Goal: Transaction & Acquisition: Purchase product/service

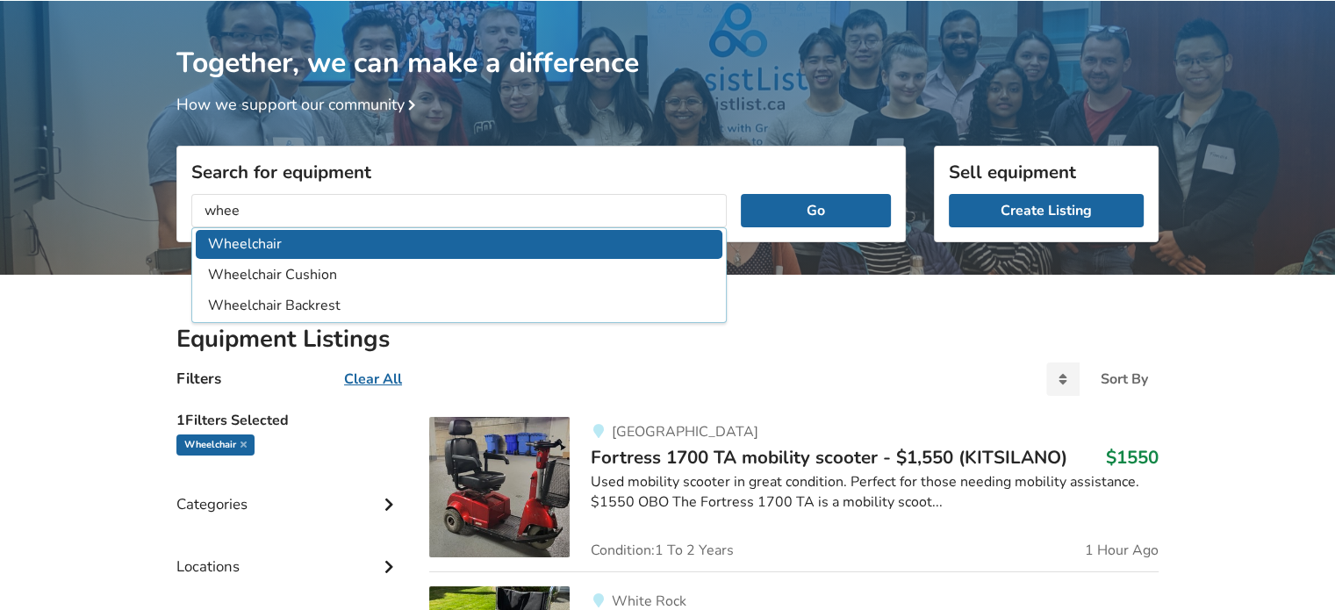
click at [247, 247] on li "Wheelchair" at bounding box center [459, 244] width 526 height 29
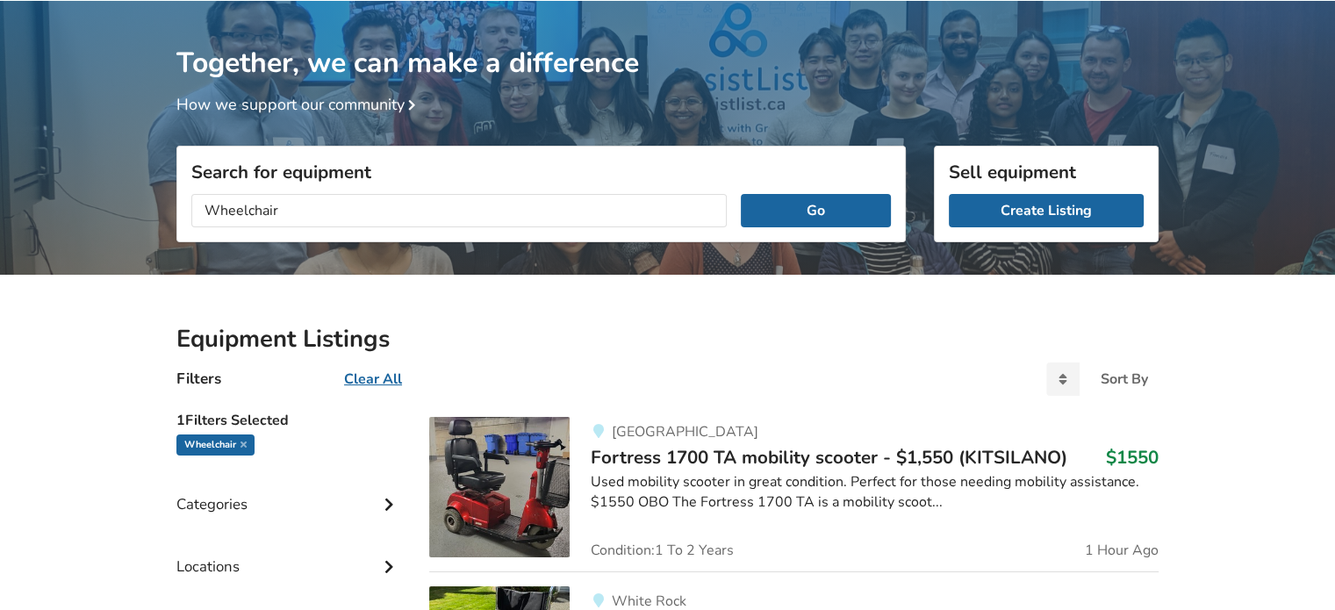
click at [247, 247] on div "Search for equipment Wheelchair Go" at bounding box center [540, 268] width 729 height 97
click at [292, 204] on input "Wheelchair" at bounding box center [458, 210] width 535 height 33
click at [805, 206] on button "Go" at bounding box center [816, 210] width 150 height 33
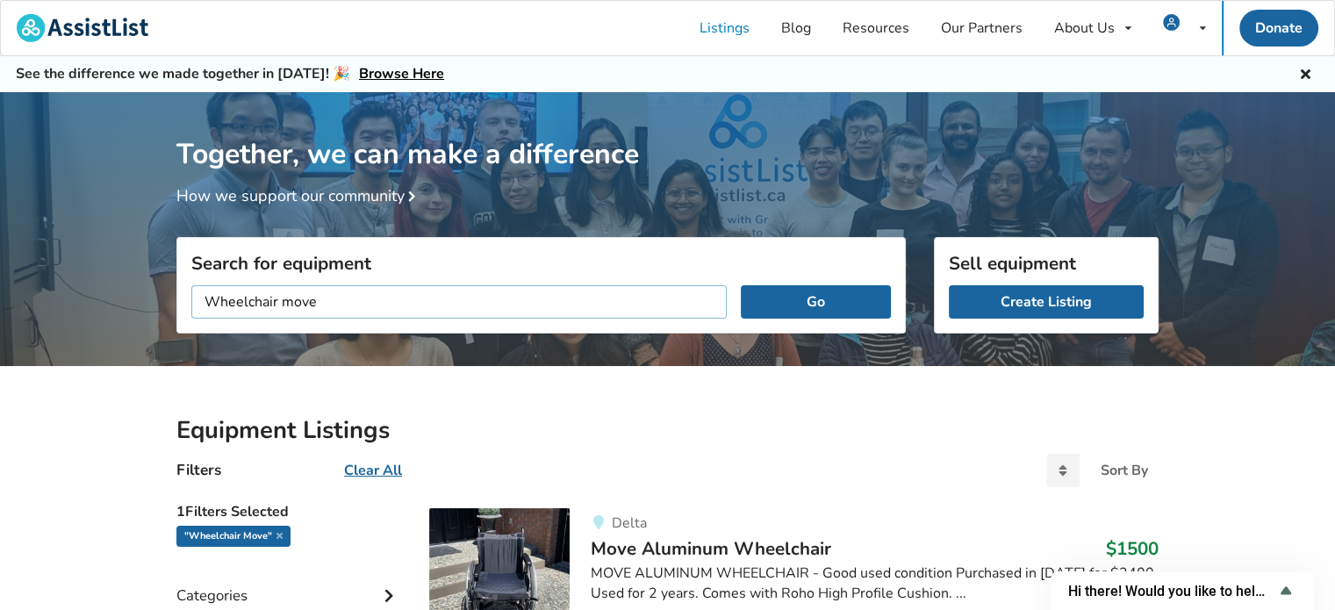
click at [359, 304] on input "Wheelchair move" at bounding box center [458, 301] width 535 height 33
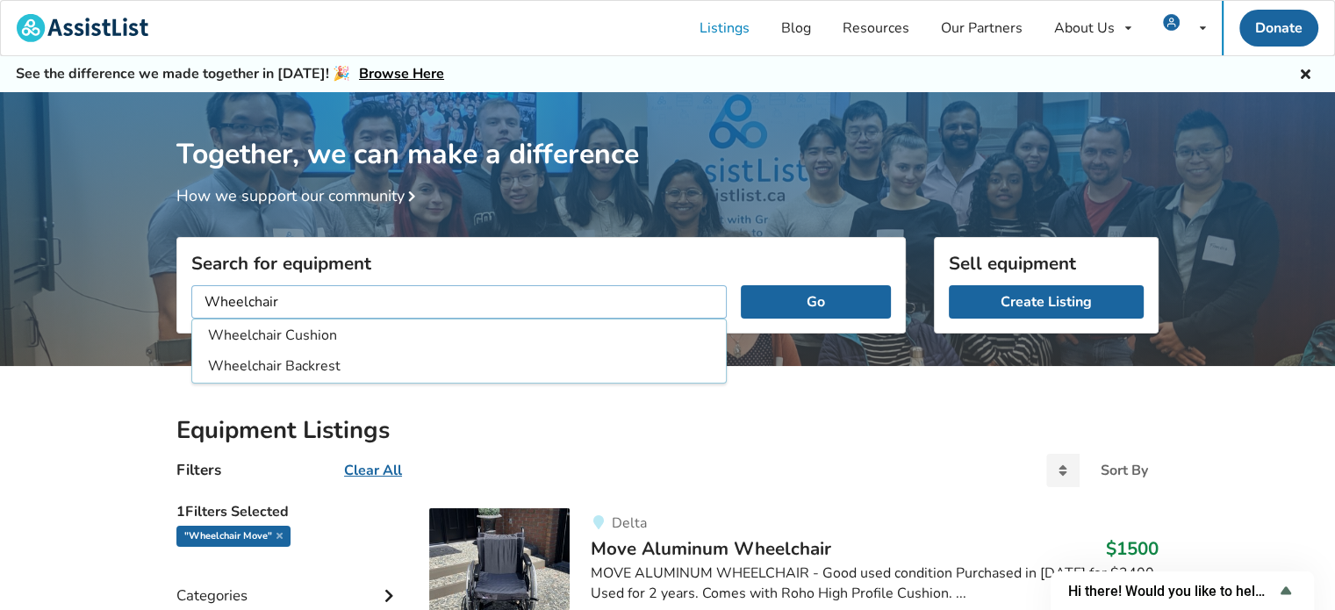
type input "Wheelchair"
click at [741, 285] on button "Go" at bounding box center [816, 301] width 150 height 33
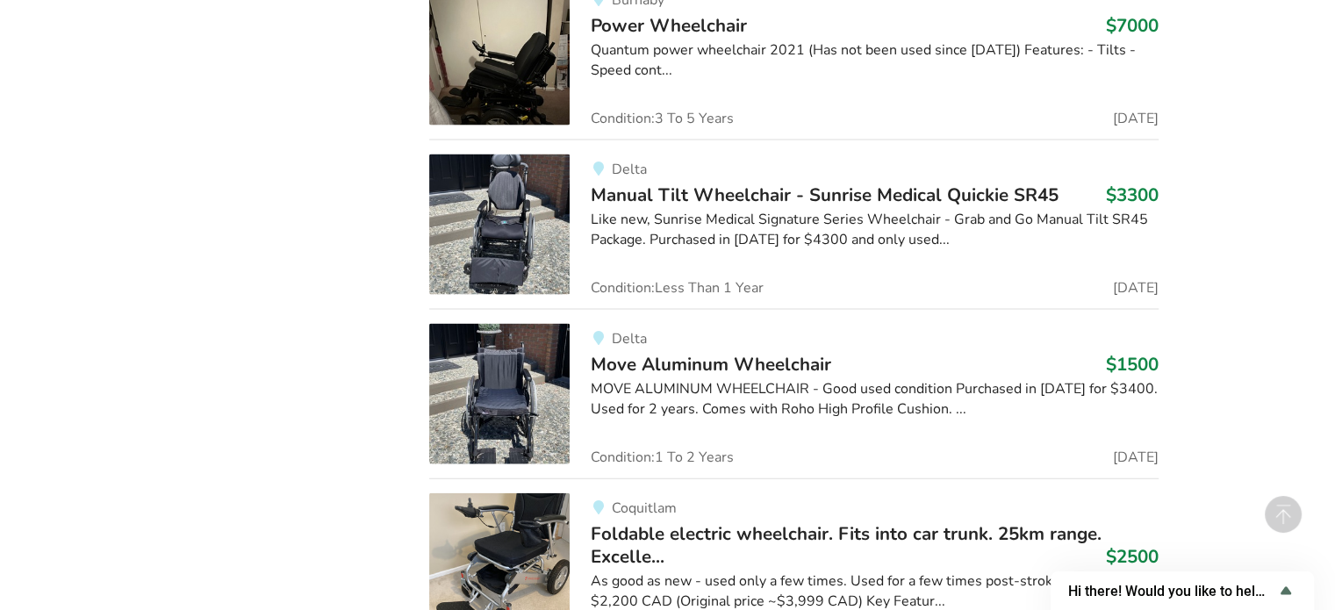
scroll to position [3767, 0]
click at [684, 389] on div "MOVE ALUMINUM WHEELCHAIR - Good used condition Purchased in [DATE] for $3400. U…" at bounding box center [875, 398] width 568 height 40
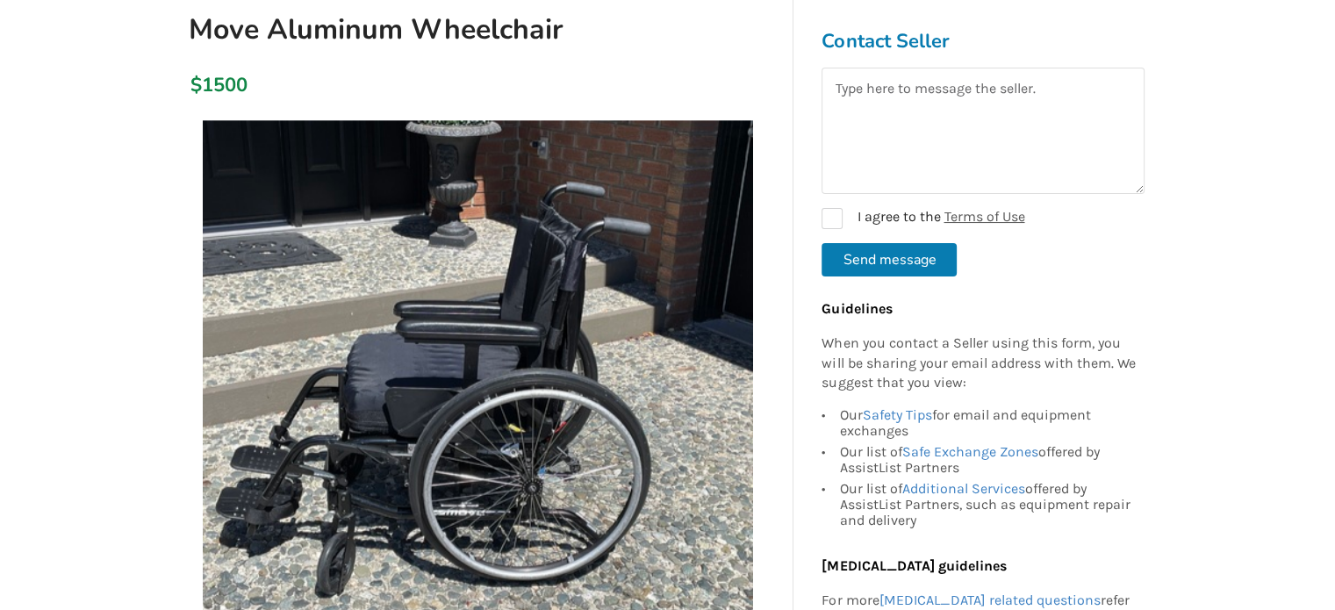
scroll to position [200, 0]
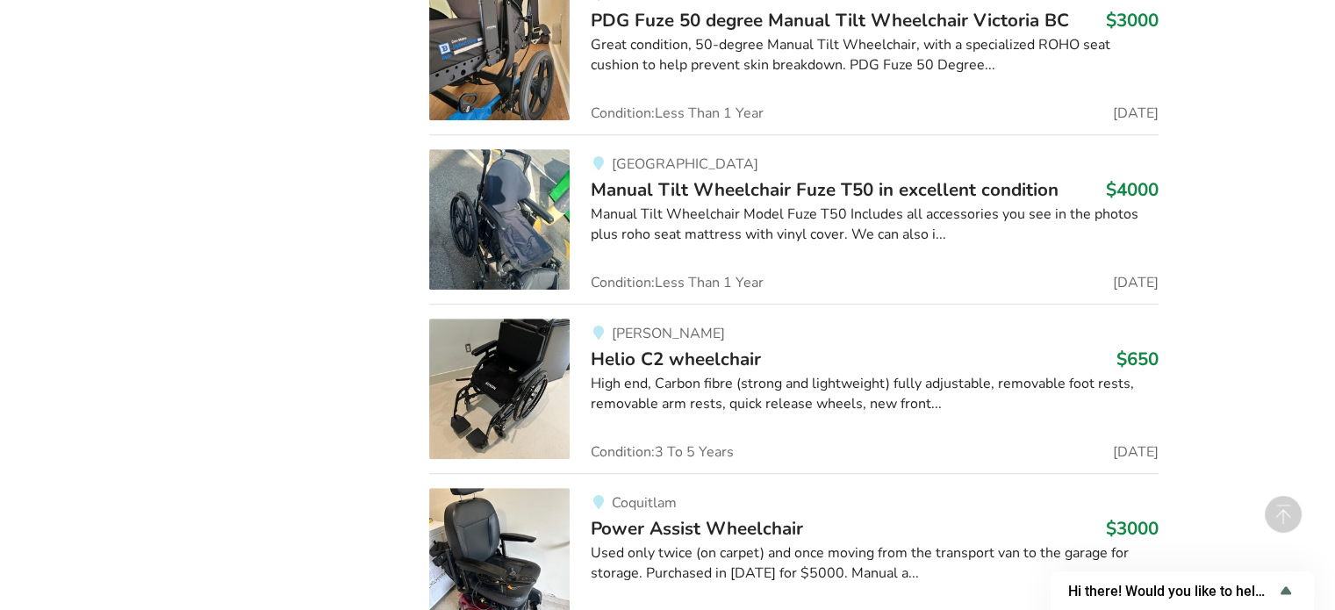
scroll to position [7532, 0]
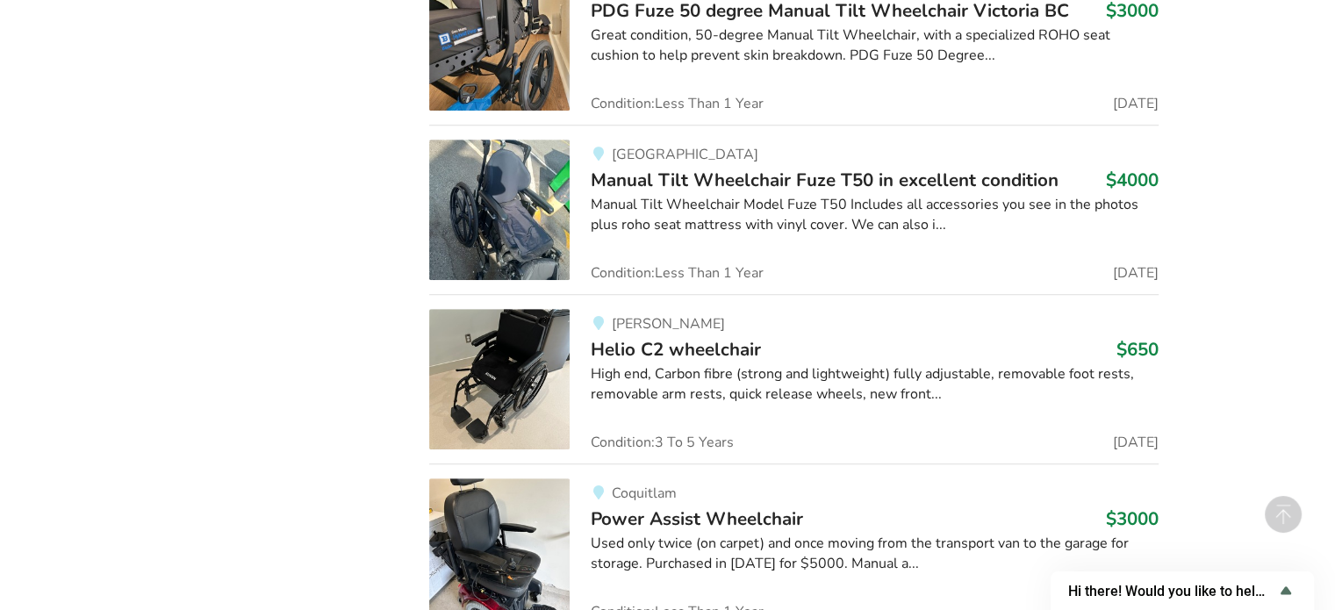
click at [706, 337] on span "Helio C2 wheelchair" at bounding box center [676, 349] width 170 height 25
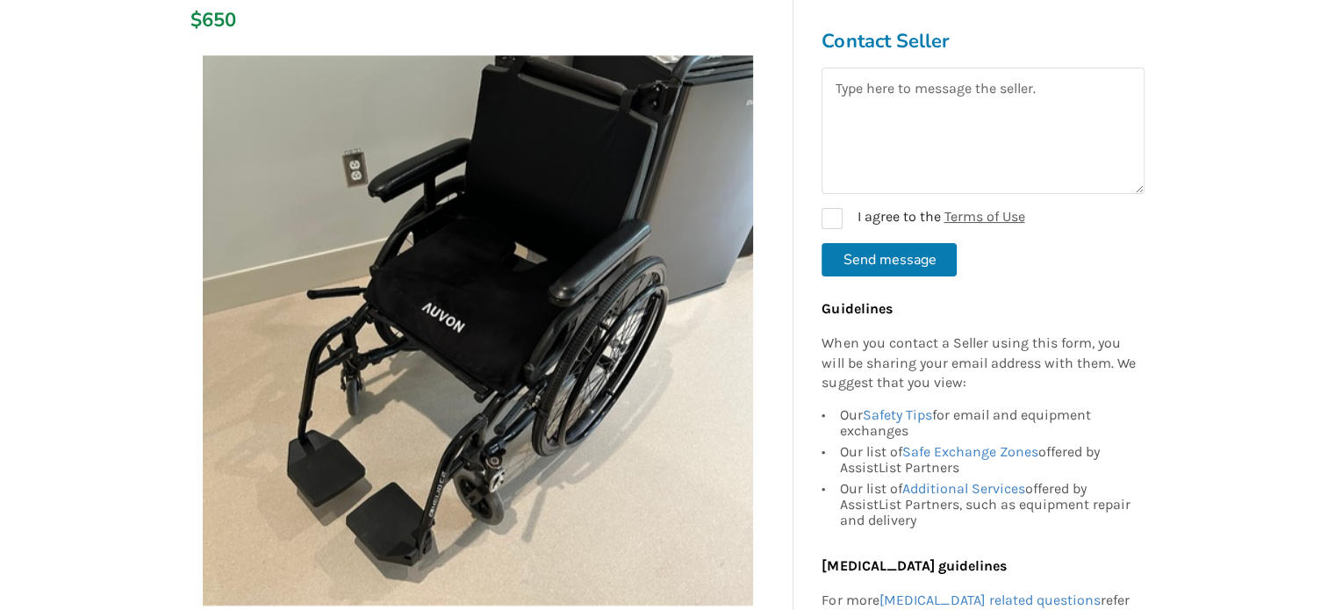
scroll to position [266, 0]
click at [855, 116] on textarea at bounding box center [982, 131] width 323 height 126
click at [855, 116] on textarea "H" at bounding box center [982, 131] width 323 height 126
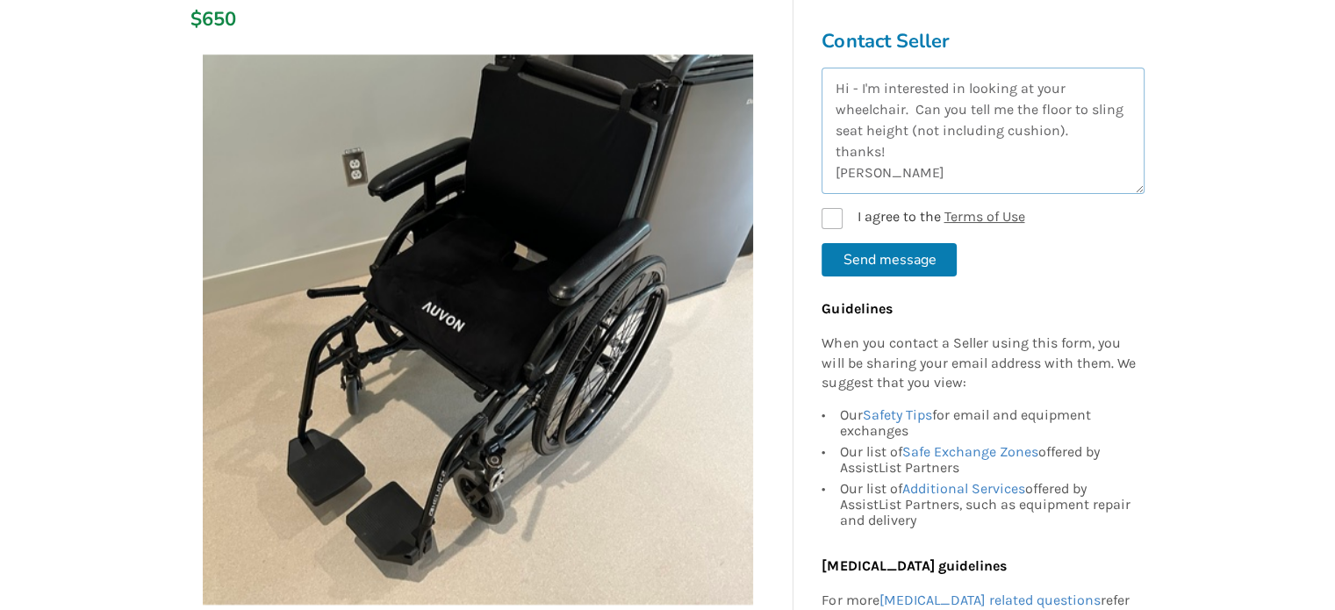
type textarea "Hi - I'm interested in looking at your wheelchair. Can you tell me the floor to…"
click at [831, 224] on label "I agree to the Terms of Use" at bounding box center [922, 218] width 203 height 21
checkbox input "true"
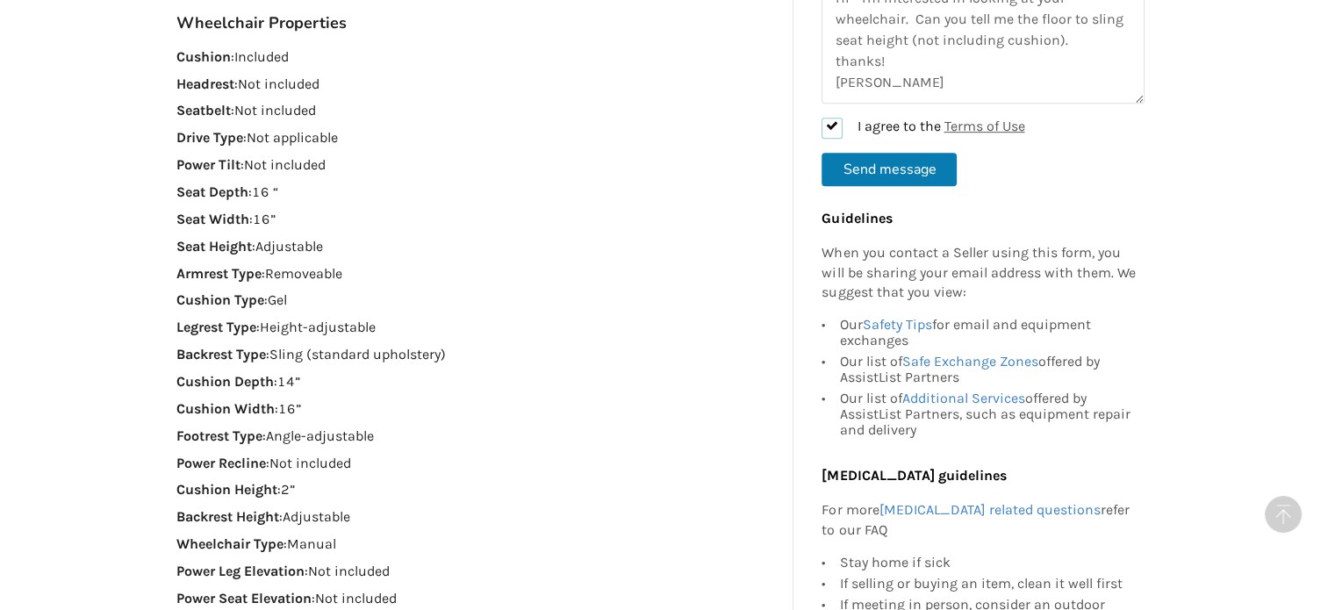
scroll to position [1106, 0]
click at [888, 157] on button "Send message" at bounding box center [888, 170] width 135 height 33
checkbox input "false"
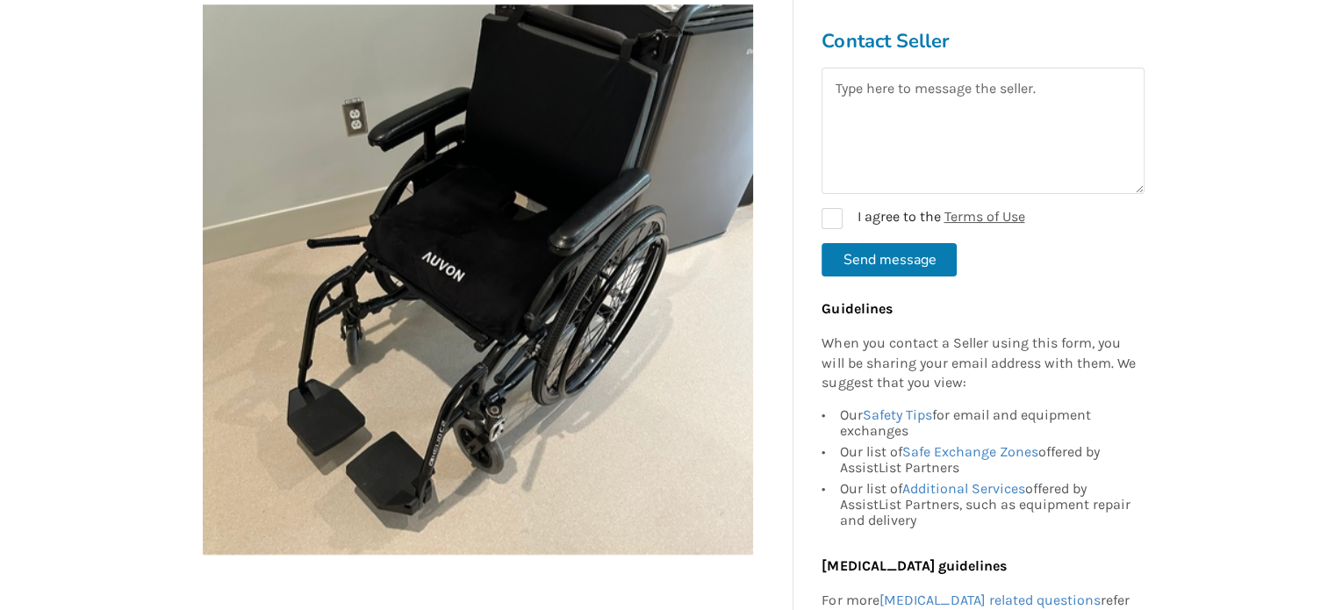
scroll to position [318, 0]
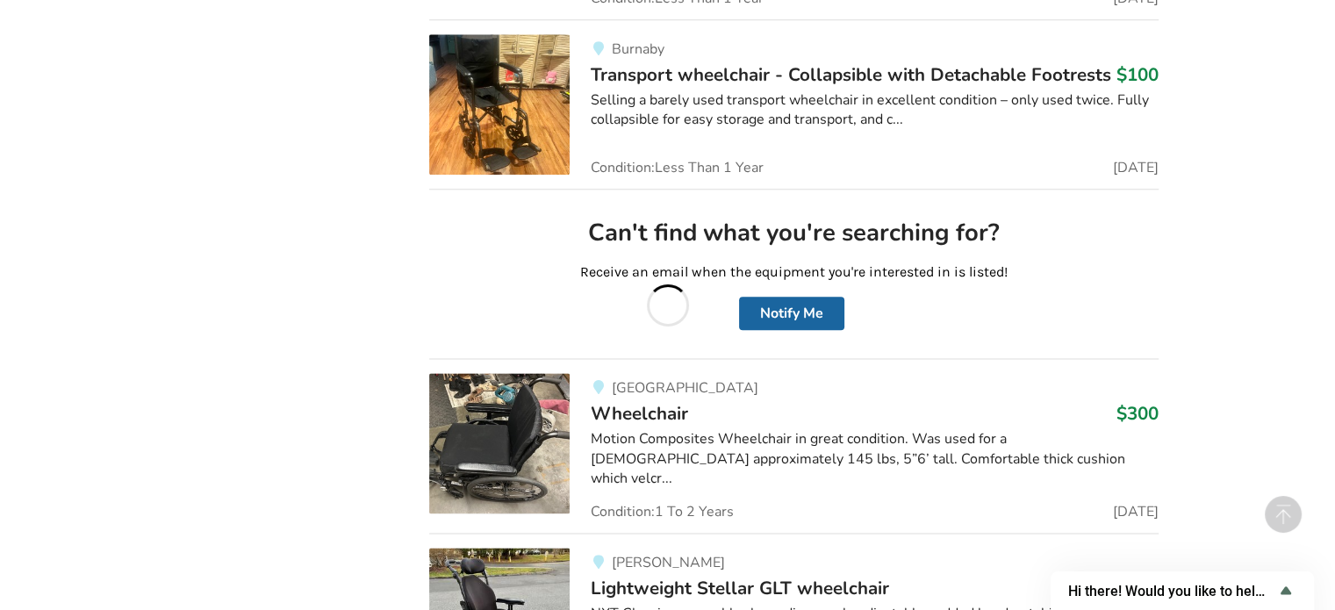
scroll to position [9004, 0]
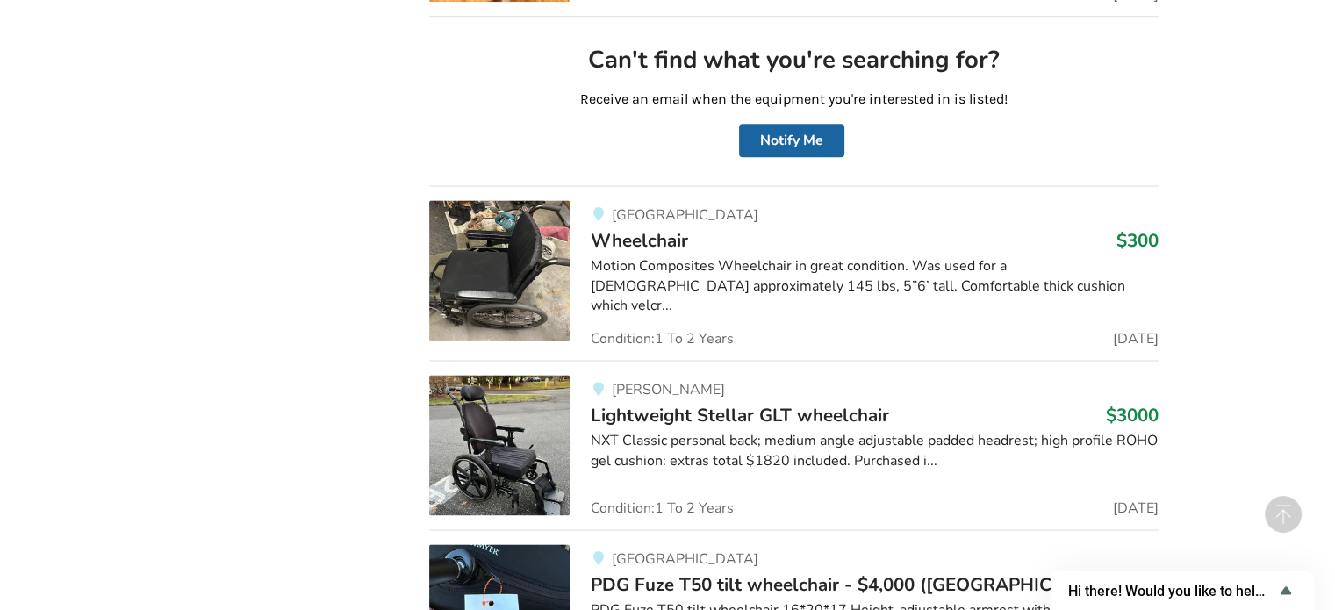
click at [611, 256] on div "Motion Composites Wheelchair in great condition. Was used for a [DEMOGRAPHIC_DA…" at bounding box center [875, 286] width 568 height 61
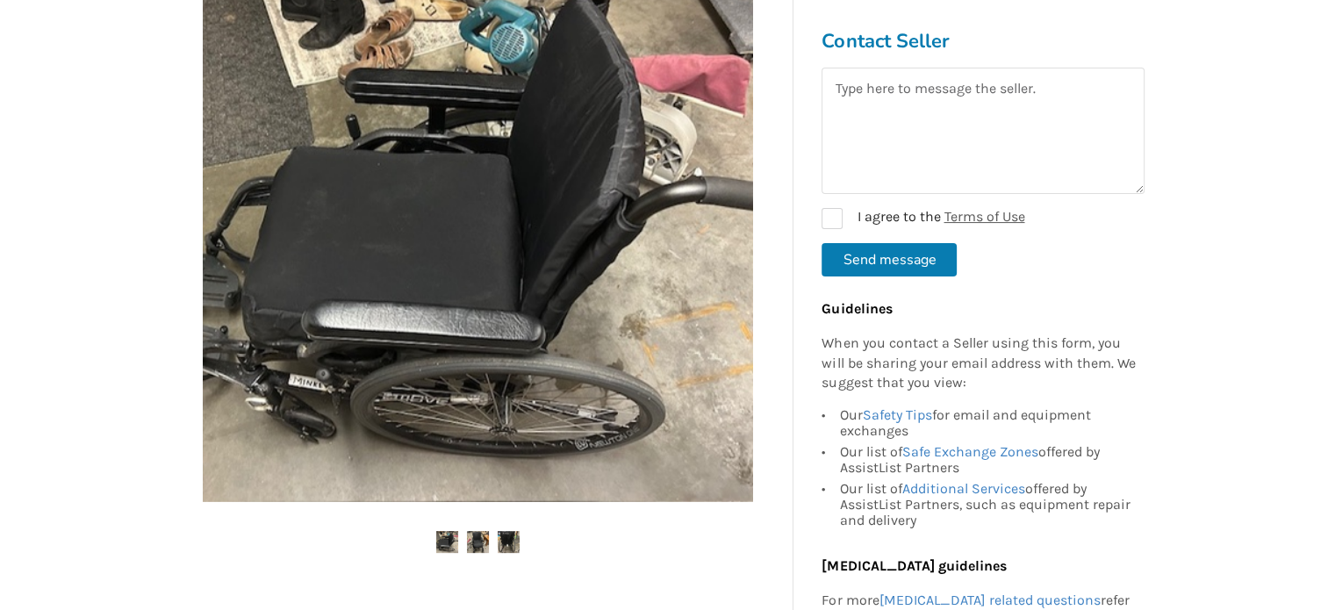
scroll to position [368, 0]
click at [477, 541] on img at bounding box center [478, 543] width 22 height 22
click at [463, 343] on img at bounding box center [478, 228] width 550 height 550
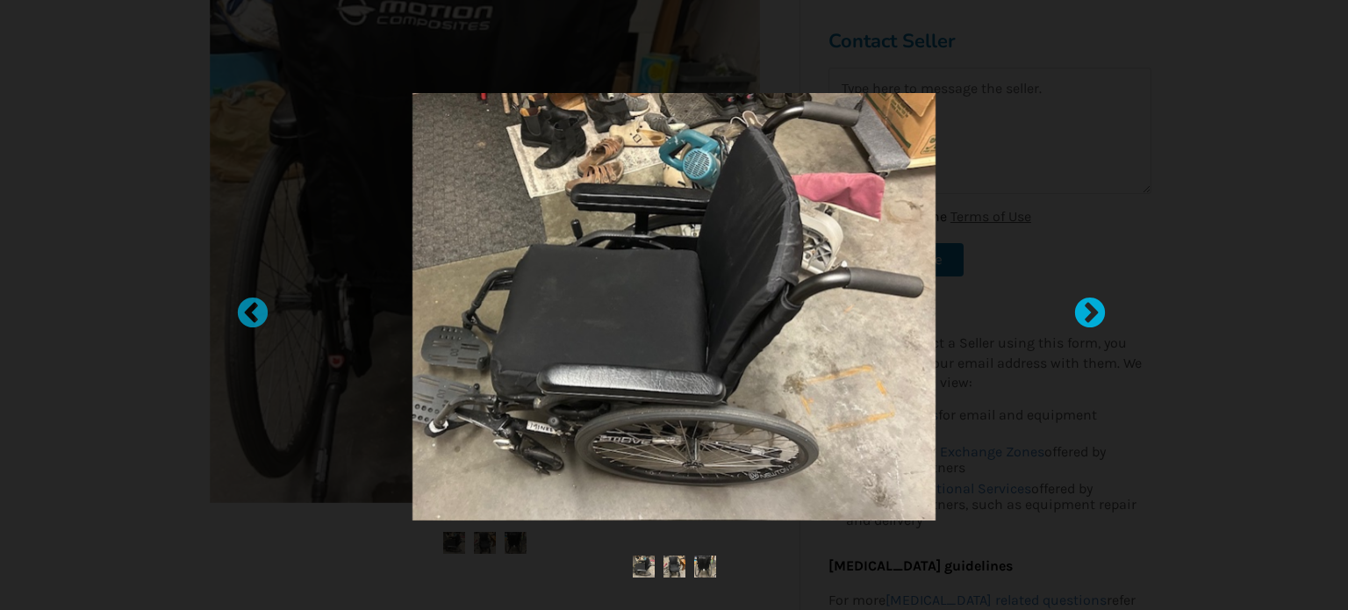
click at [1081, 309] on div at bounding box center [1081, 306] width 18 height 18
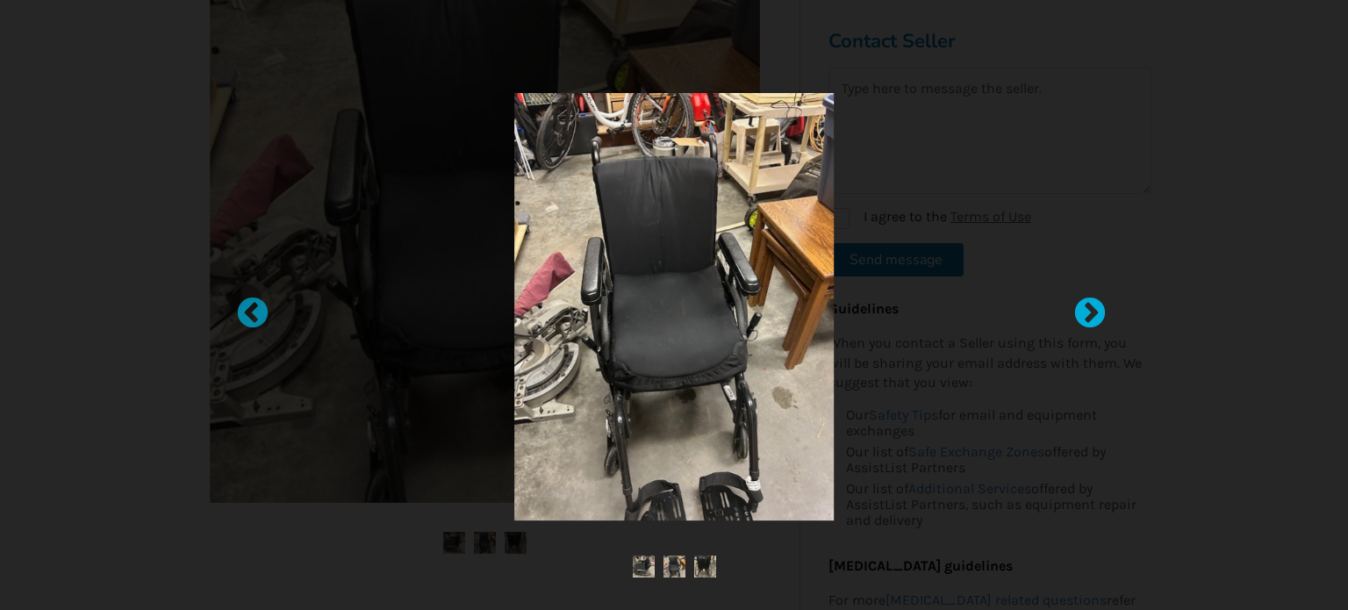
click at [1081, 309] on div at bounding box center [1081, 306] width 18 height 18
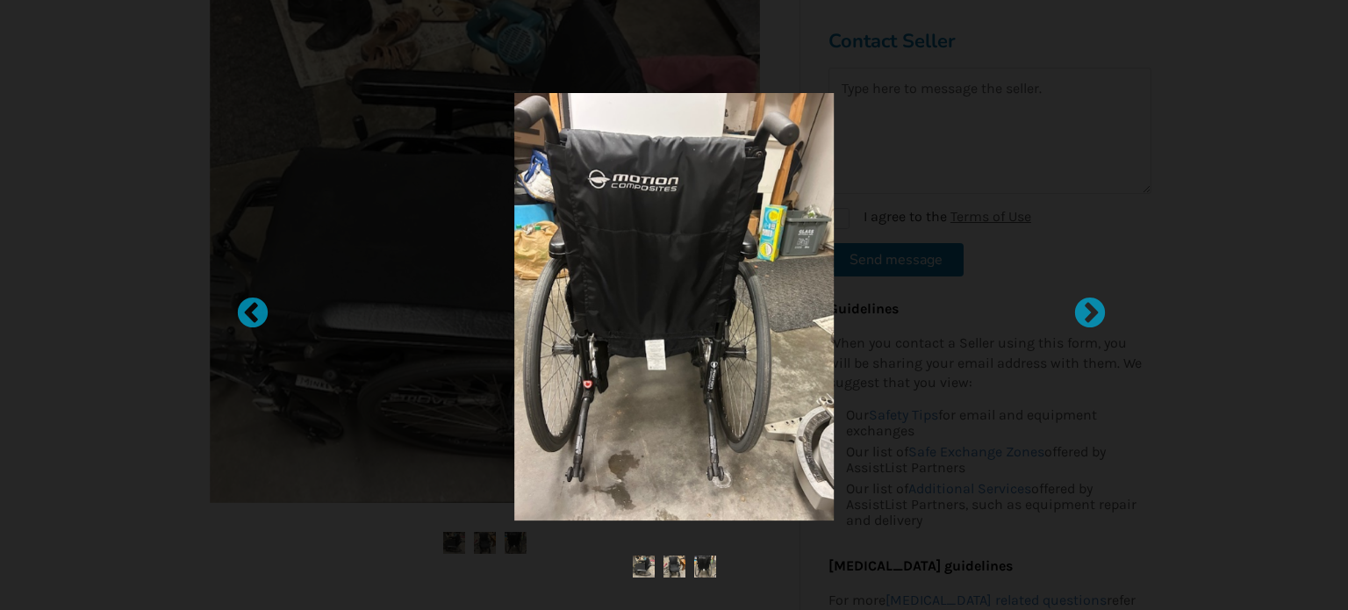
click at [638, 561] on img at bounding box center [644, 566] width 22 height 22
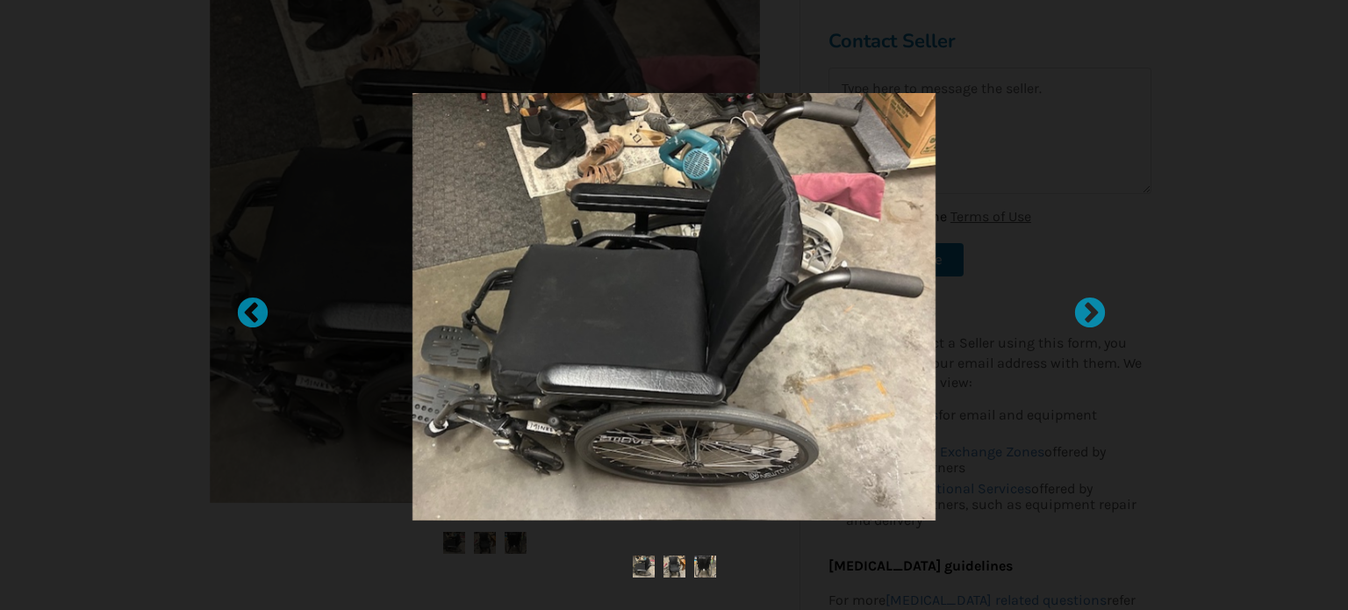
click at [132, 232] on div at bounding box center [674, 305] width 1348 height 610
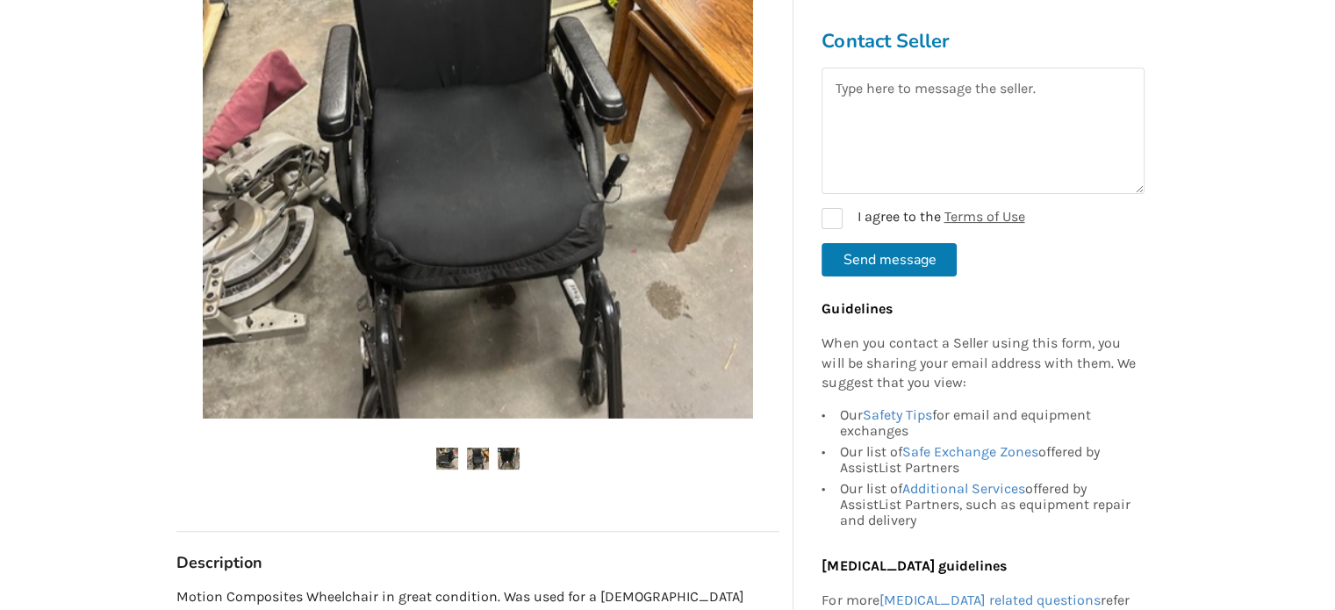
scroll to position [451, 0]
click at [846, 94] on textarea at bounding box center [982, 131] width 323 height 126
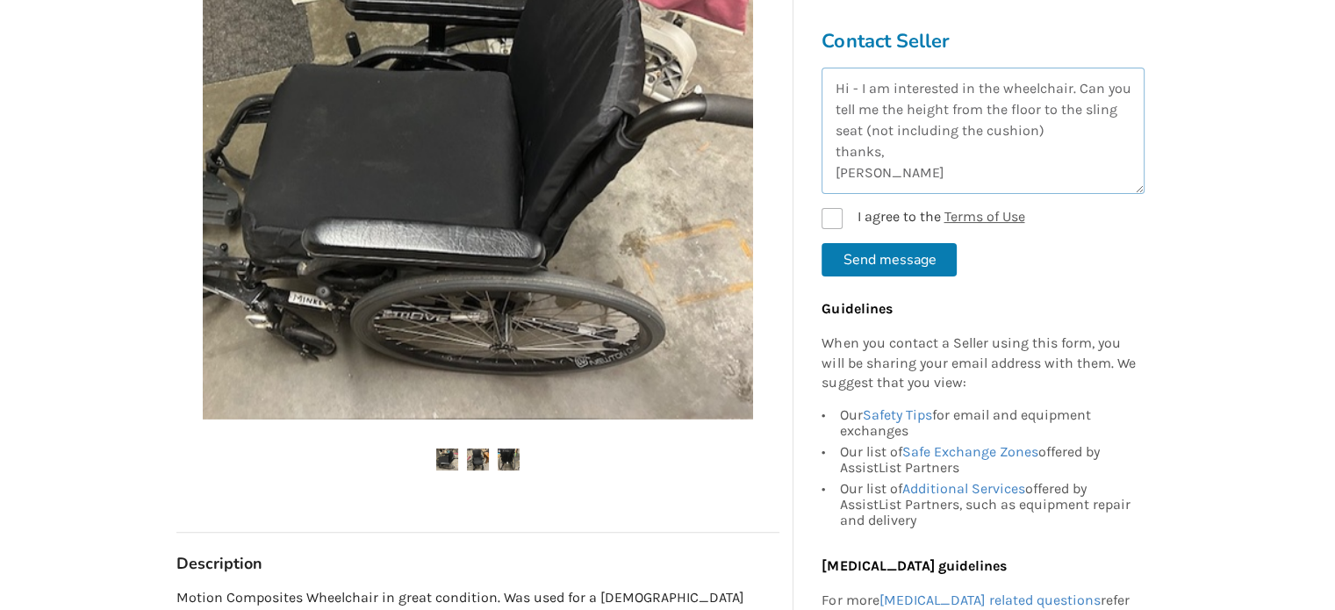
type textarea "Hi - I am interested in the wheelchair. Can you tell me the height from the flo…"
click at [833, 221] on label "I agree to the Terms of Use" at bounding box center [922, 218] width 203 height 21
checkbox input "true"
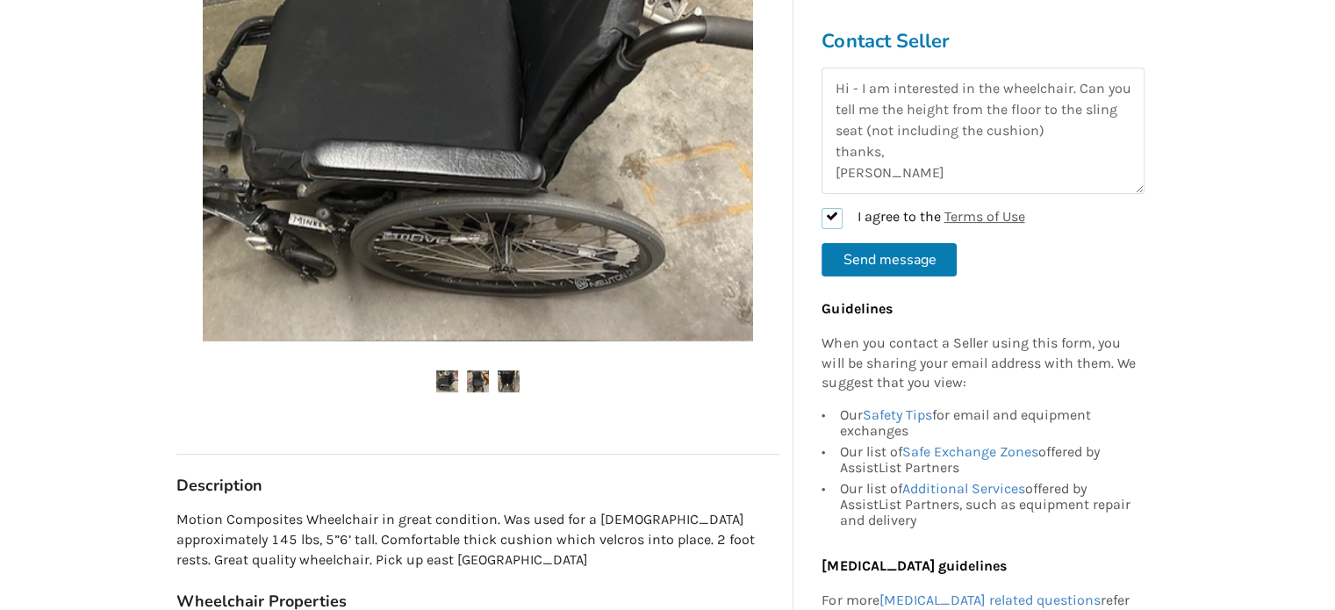
scroll to position [423, 0]
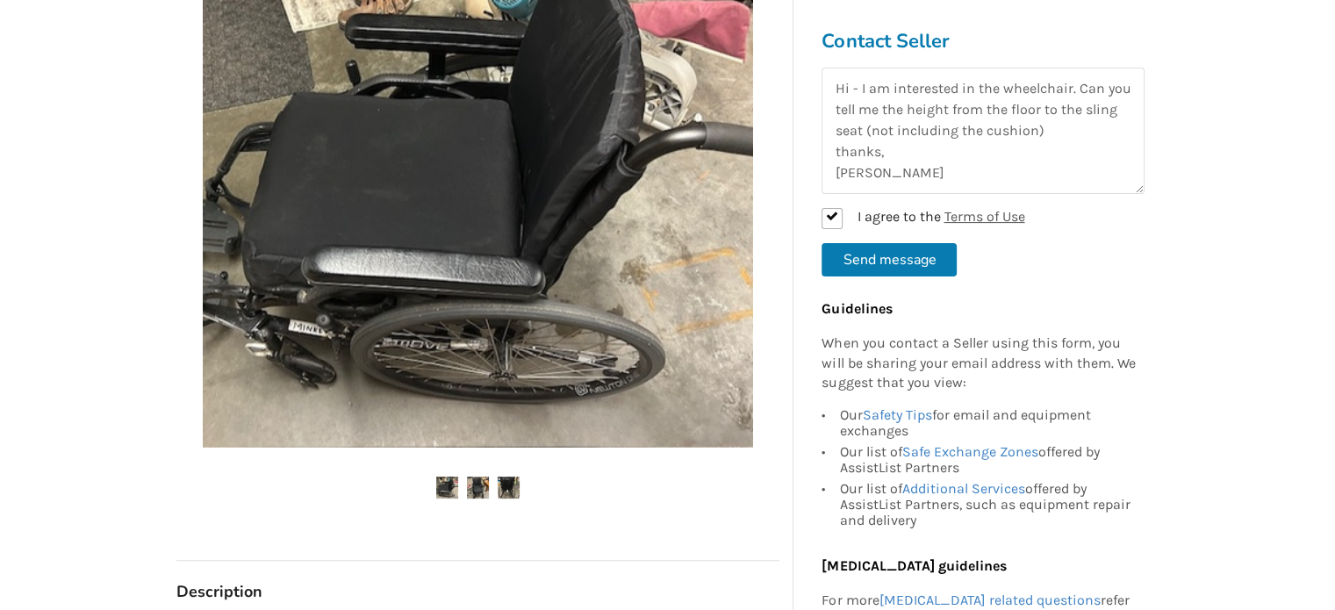
click at [879, 252] on button "Send message" at bounding box center [888, 259] width 135 height 33
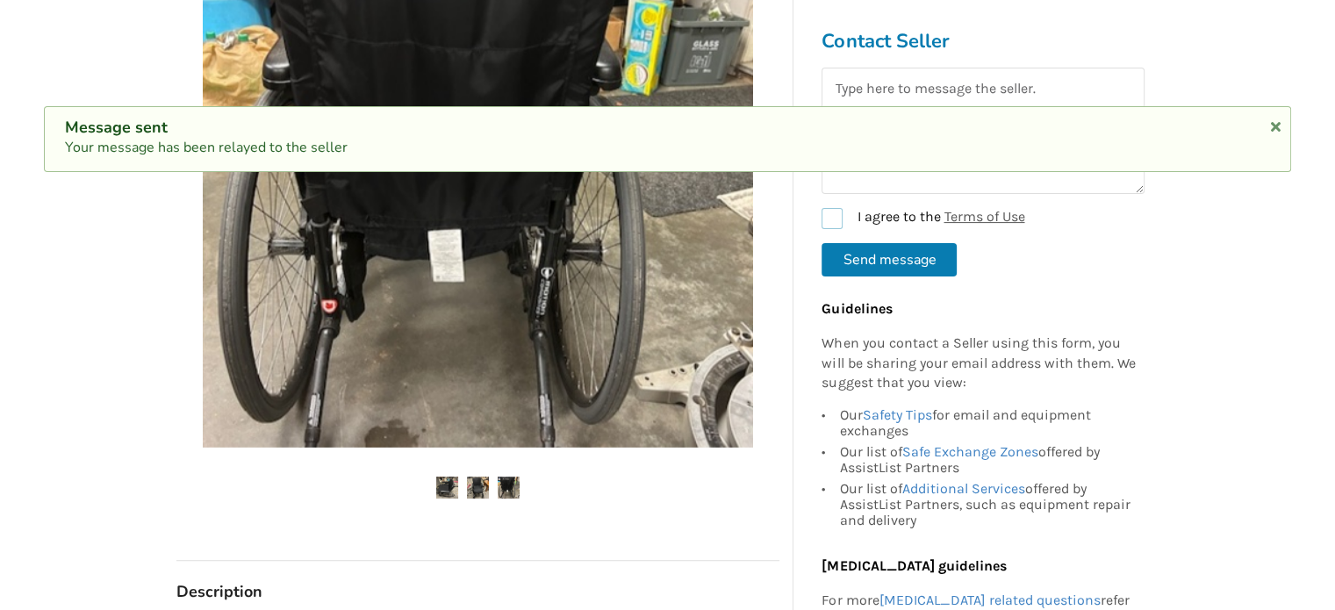
click at [832, 213] on label "I agree to the Terms of Use" at bounding box center [922, 218] width 203 height 21
checkbox input "true"
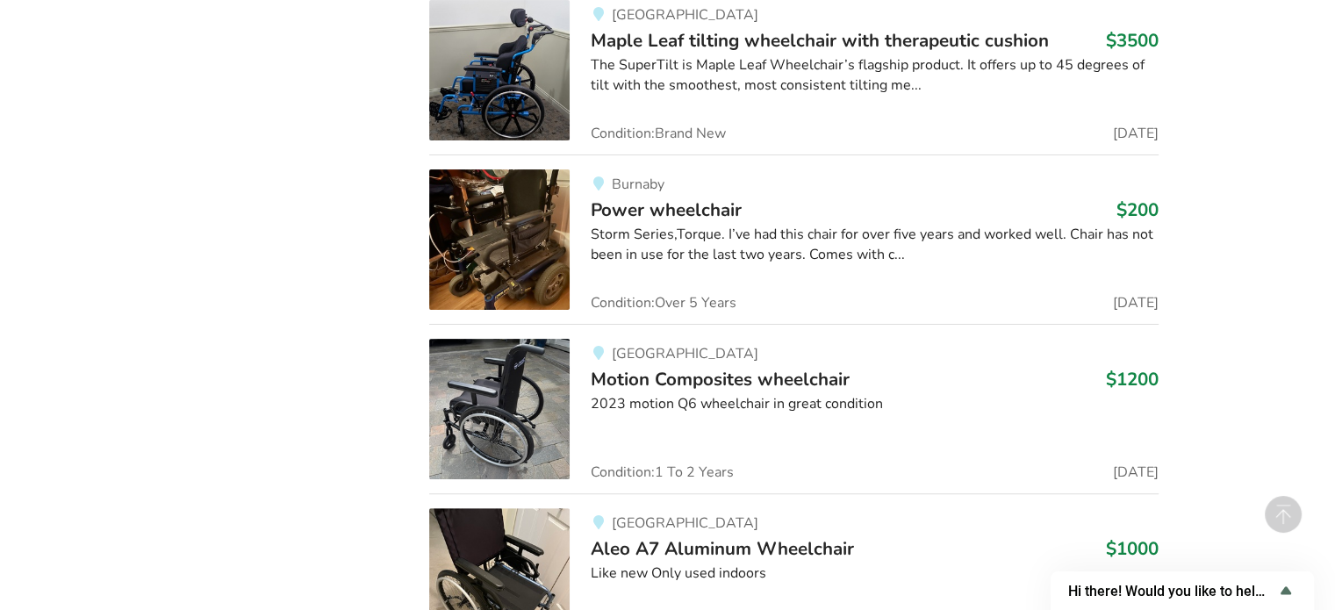
scroll to position [13805, 0]
click at [621, 366] on span "Motion Composites wheelchair" at bounding box center [720, 378] width 259 height 25
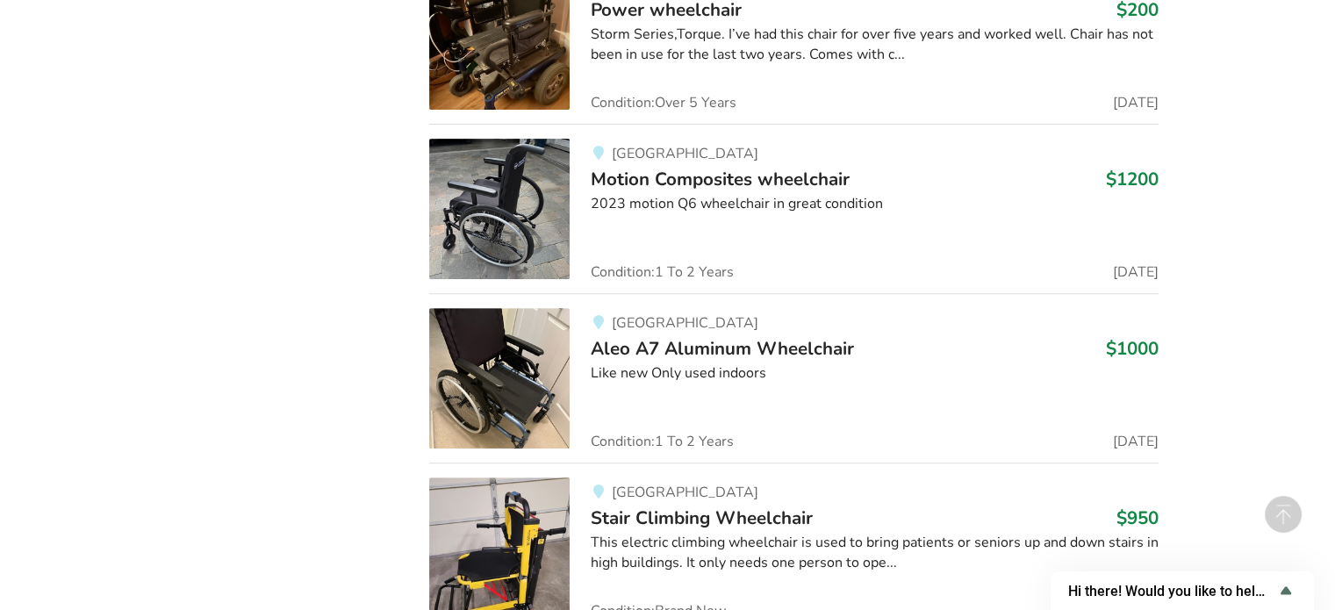
scroll to position [14005, 0]
click at [507, 349] on img at bounding box center [499, 378] width 140 height 140
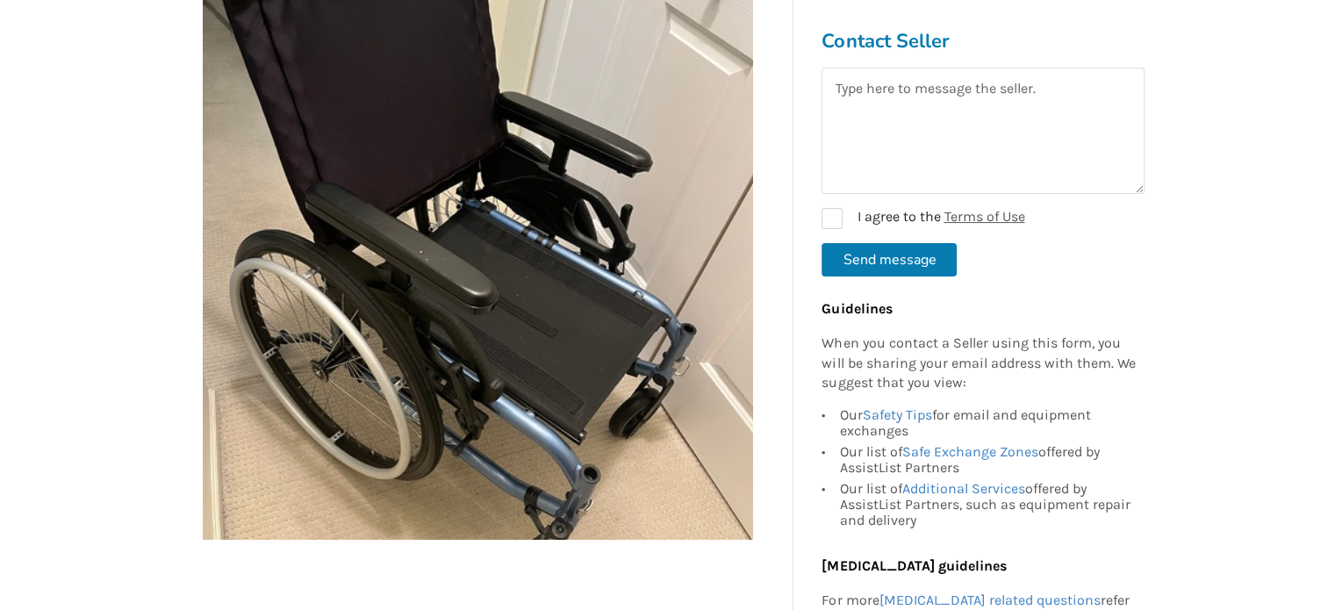
scroll to position [343, 0]
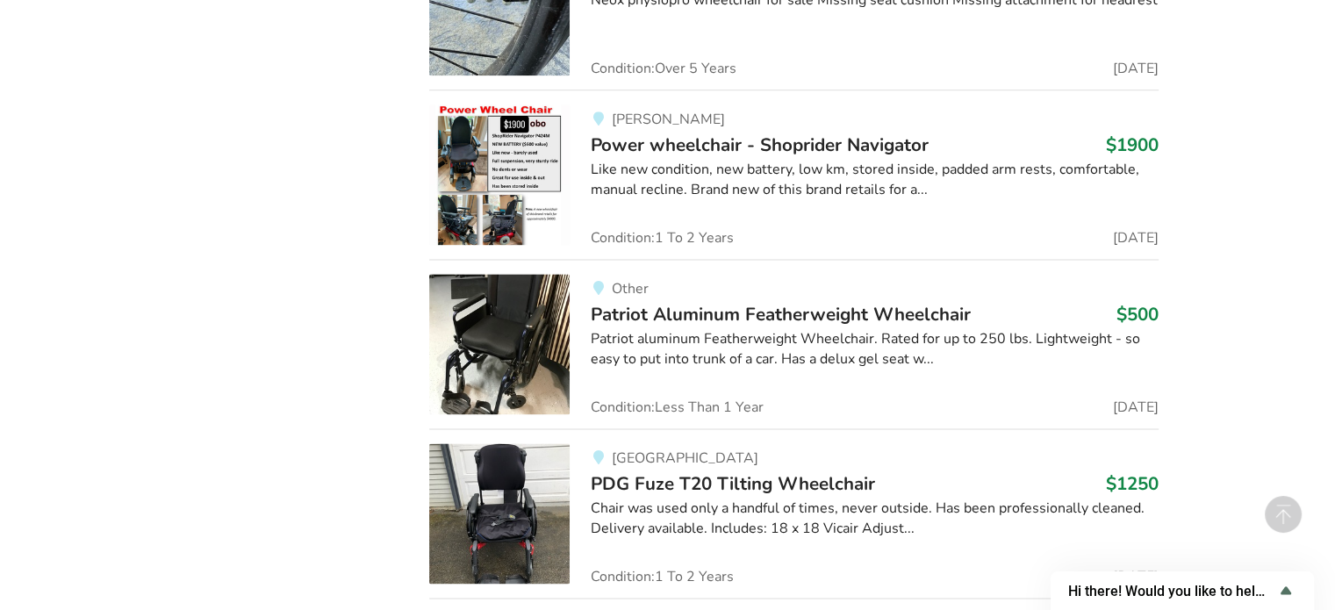
scroll to position [15749, 0]
click at [673, 329] on div "Patriot aluminum Featherweight Wheelchair. Rated for up to 250 lbs. Lightweight…" at bounding box center [875, 349] width 568 height 40
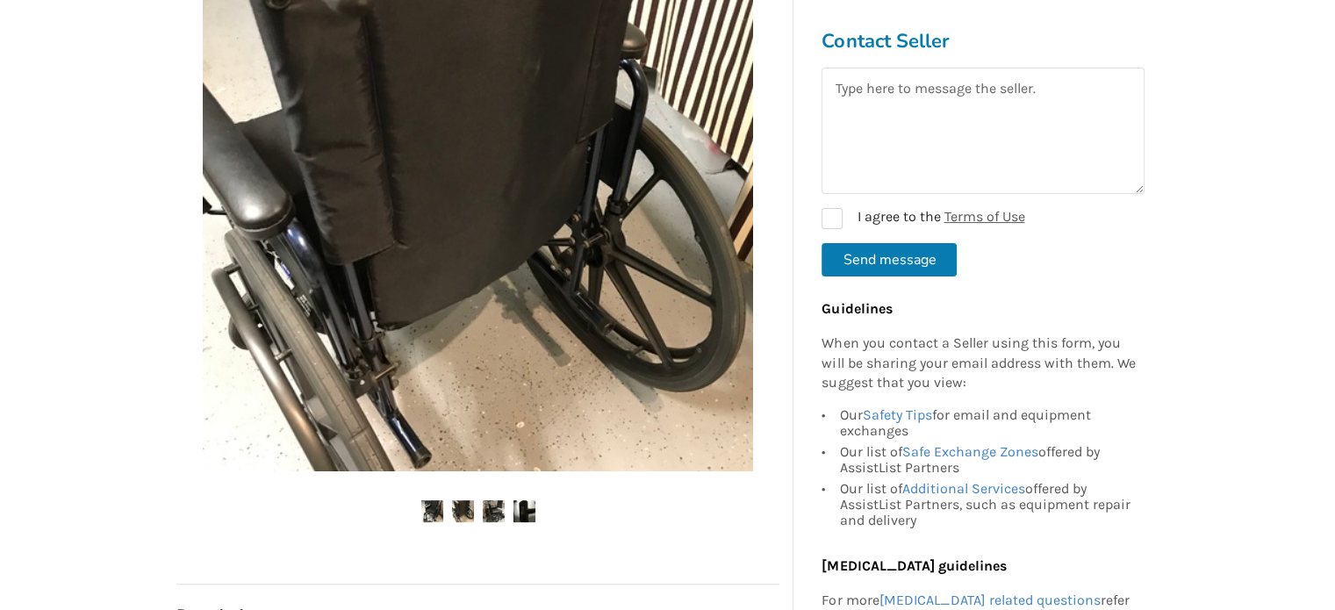
scroll to position [287, 0]
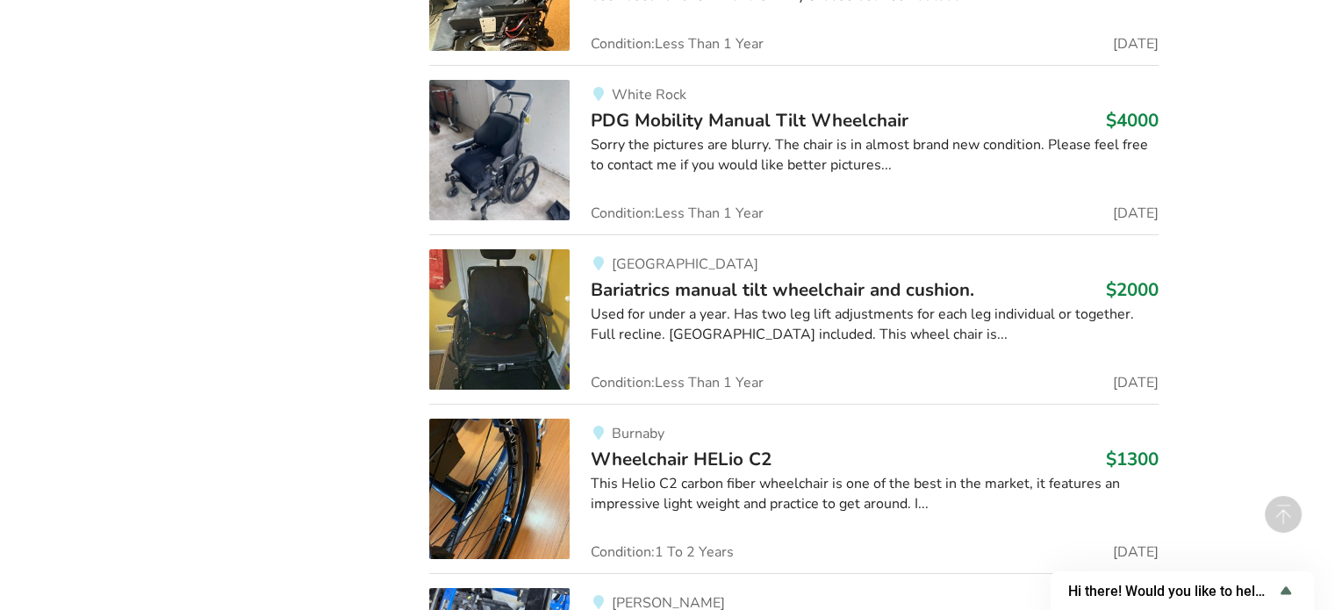
scroll to position [26359, 0]
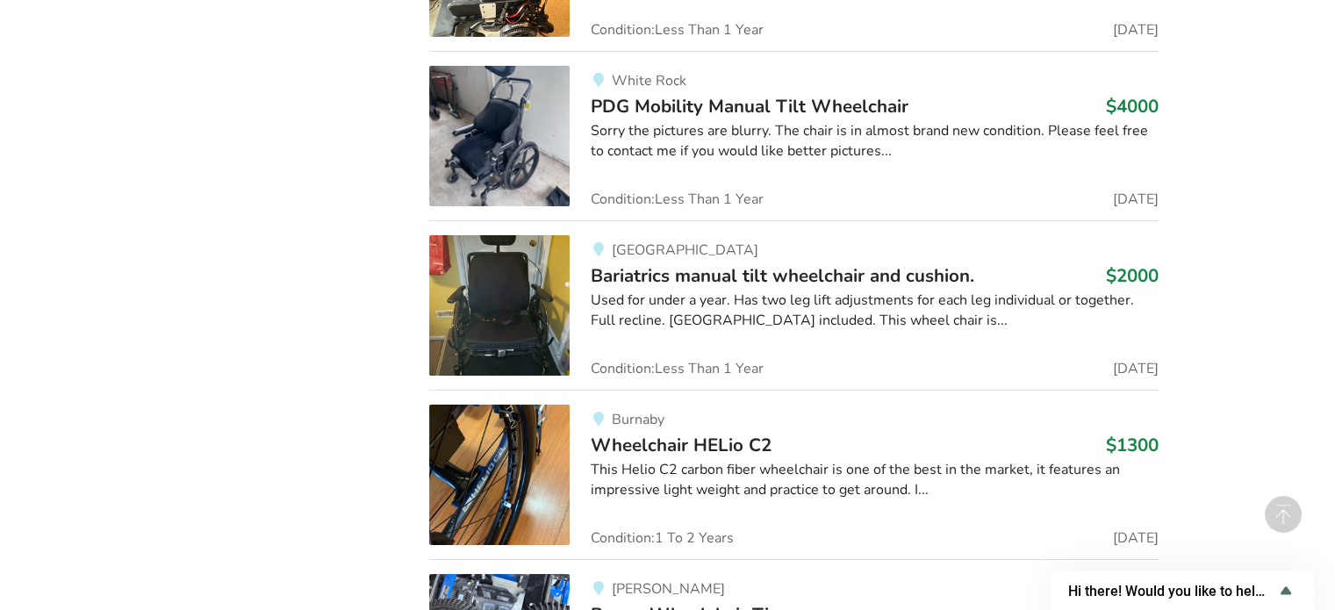
click at [524, 405] on img at bounding box center [499, 475] width 140 height 140
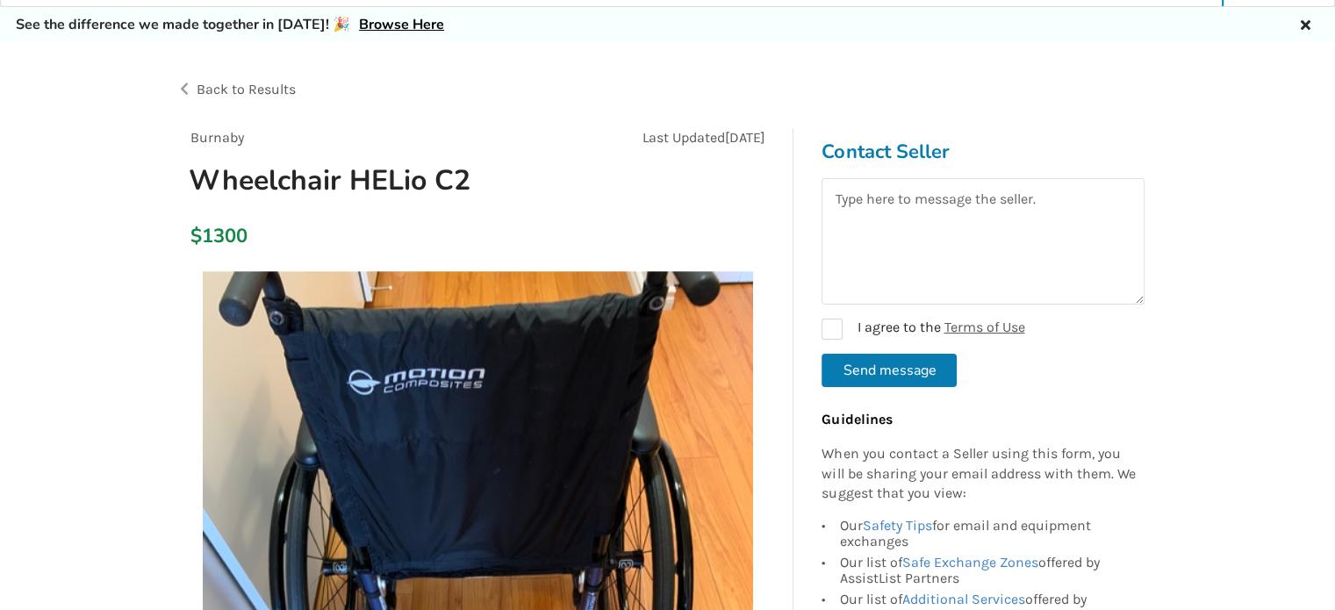
scroll to position [40, 0]
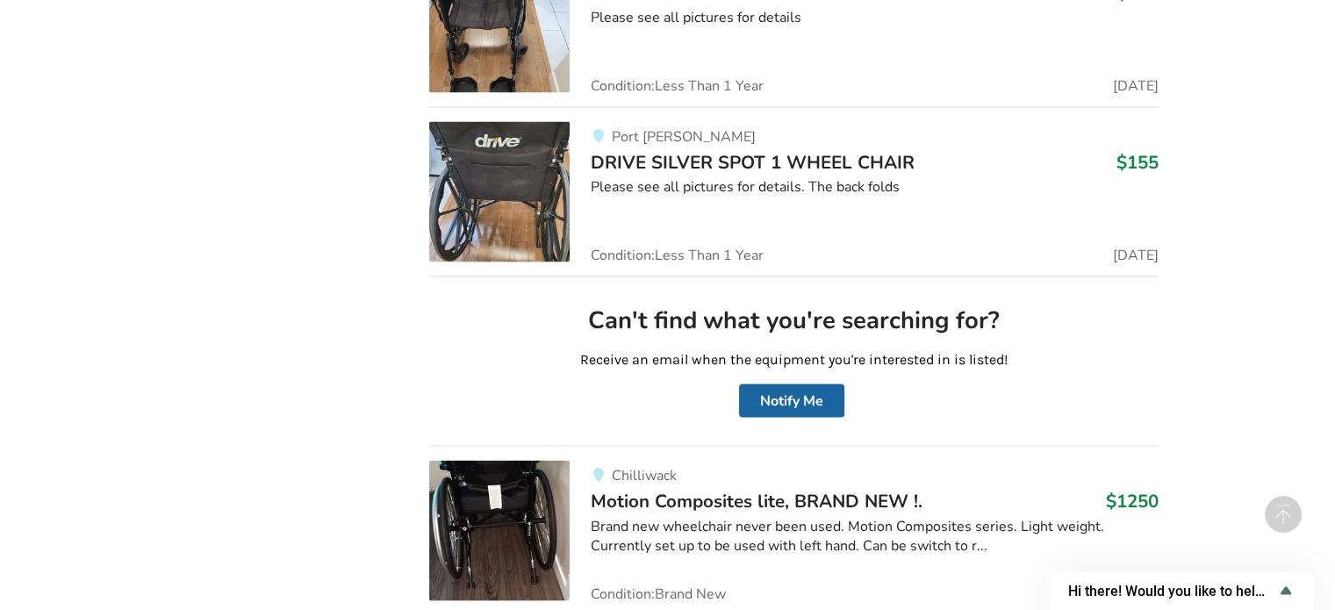
scroll to position [30030, 0]
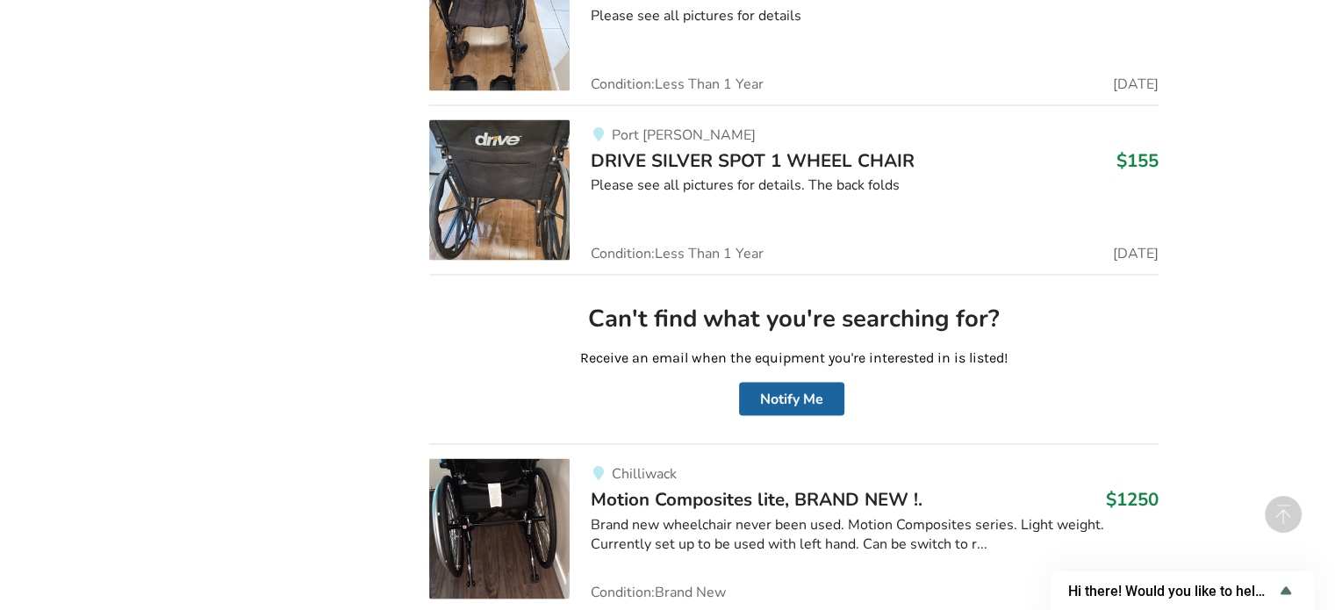
click at [551, 459] on img at bounding box center [499, 529] width 140 height 140
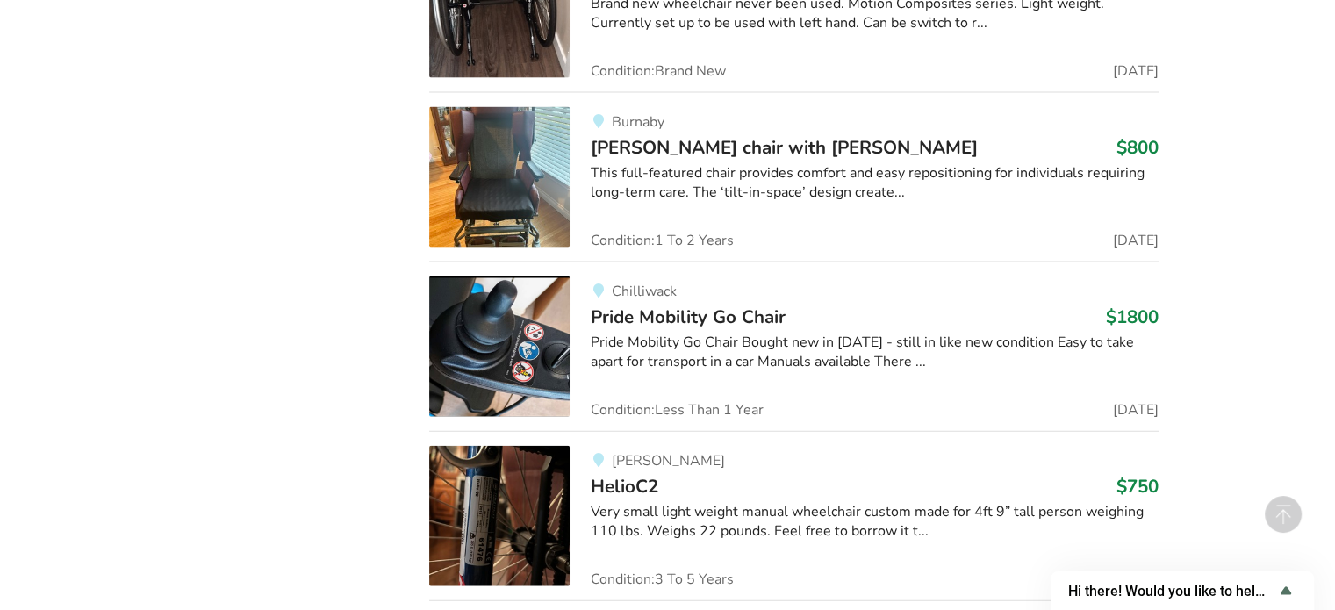
scroll to position [30555, 0]
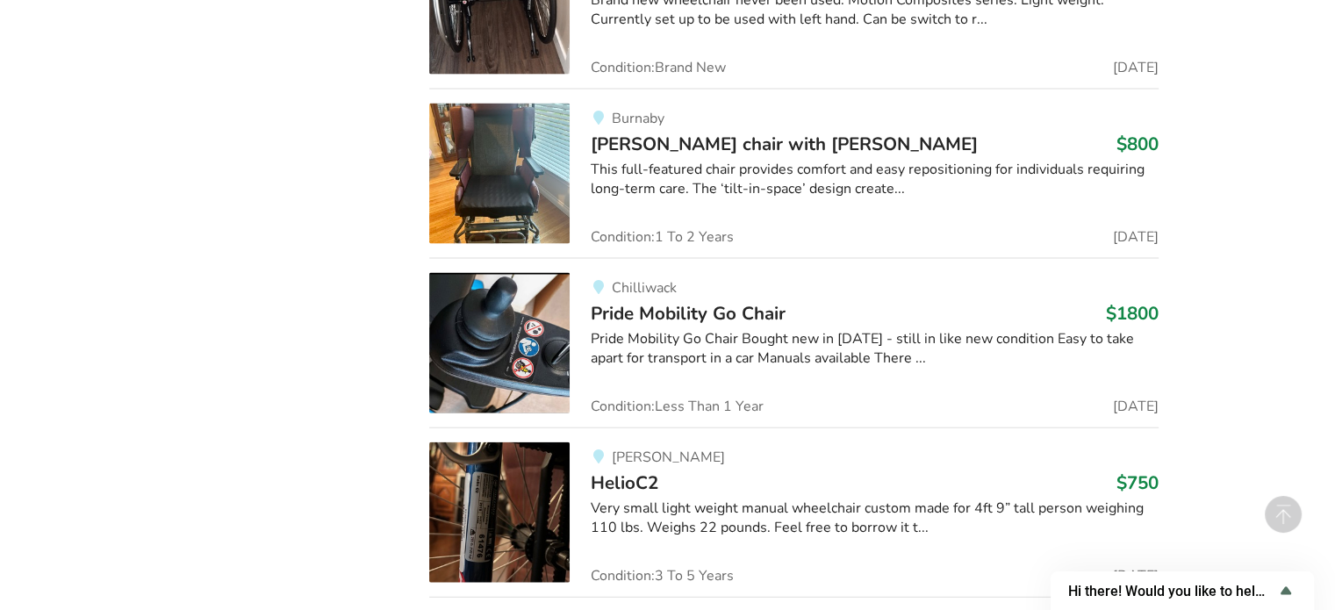
click at [775, 498] on div "Very small light weight manual wheelchair custom made for 4ft 9” tall person we…" at bounding box center [875, 518] width 568 height 40
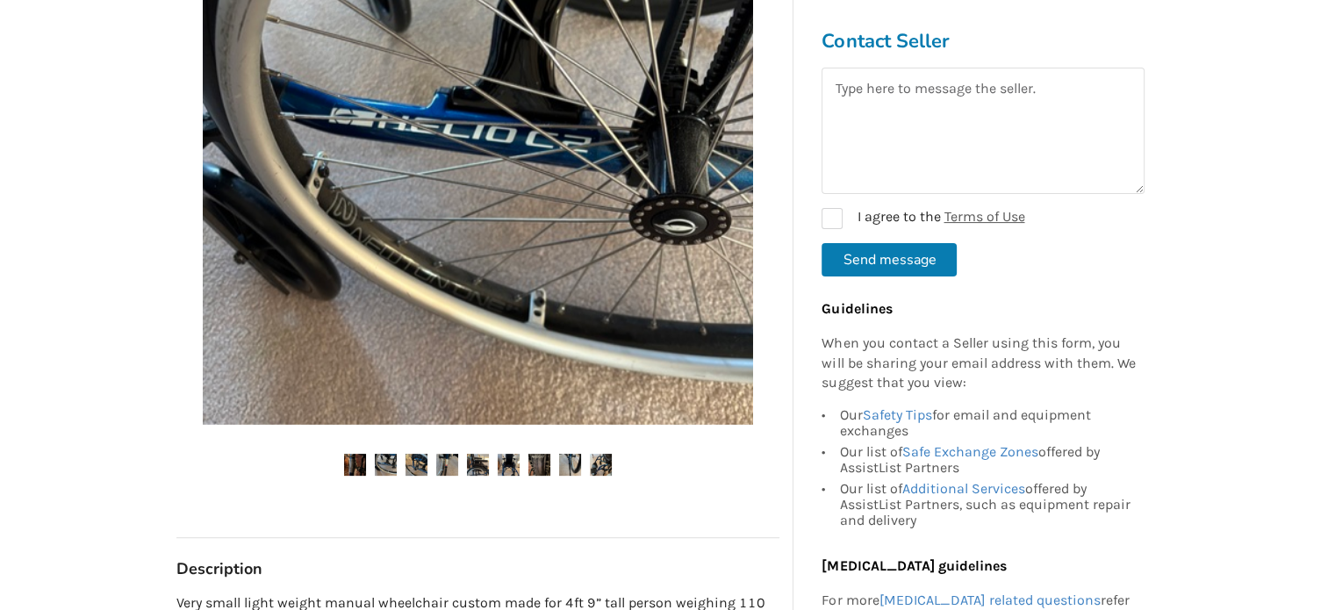
scroll to position [446, 0]
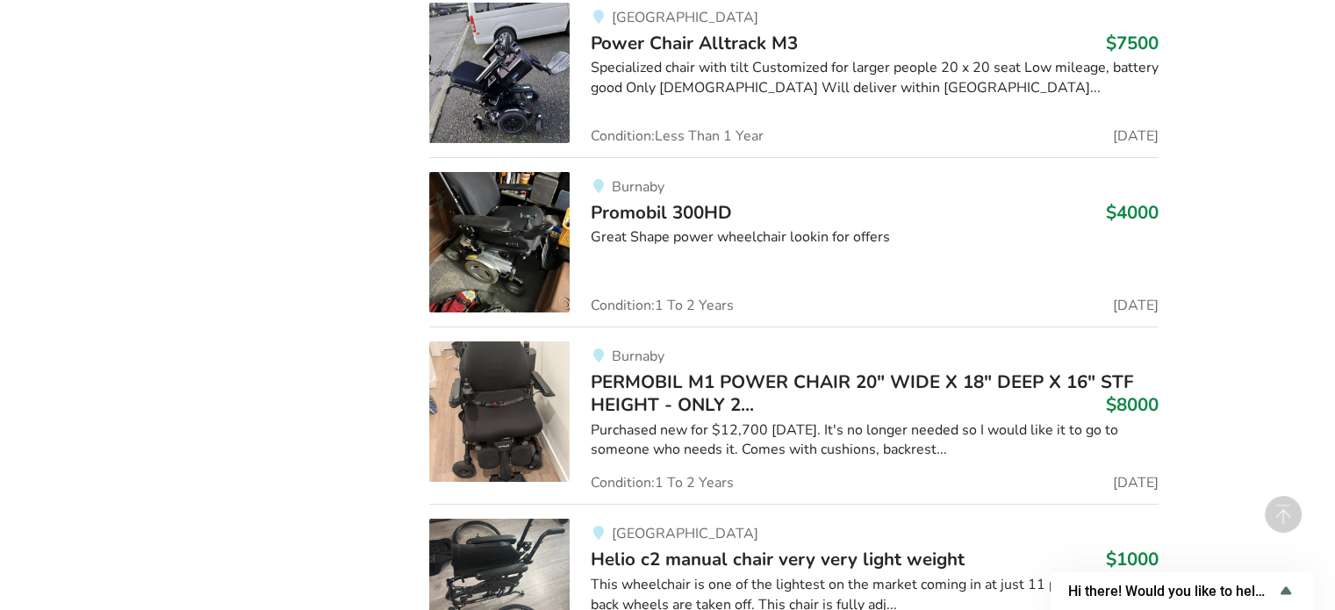
scroll to position [32867, 0]
click at [502, 518] on img at bounding box center [499, 588] width 140 height 140
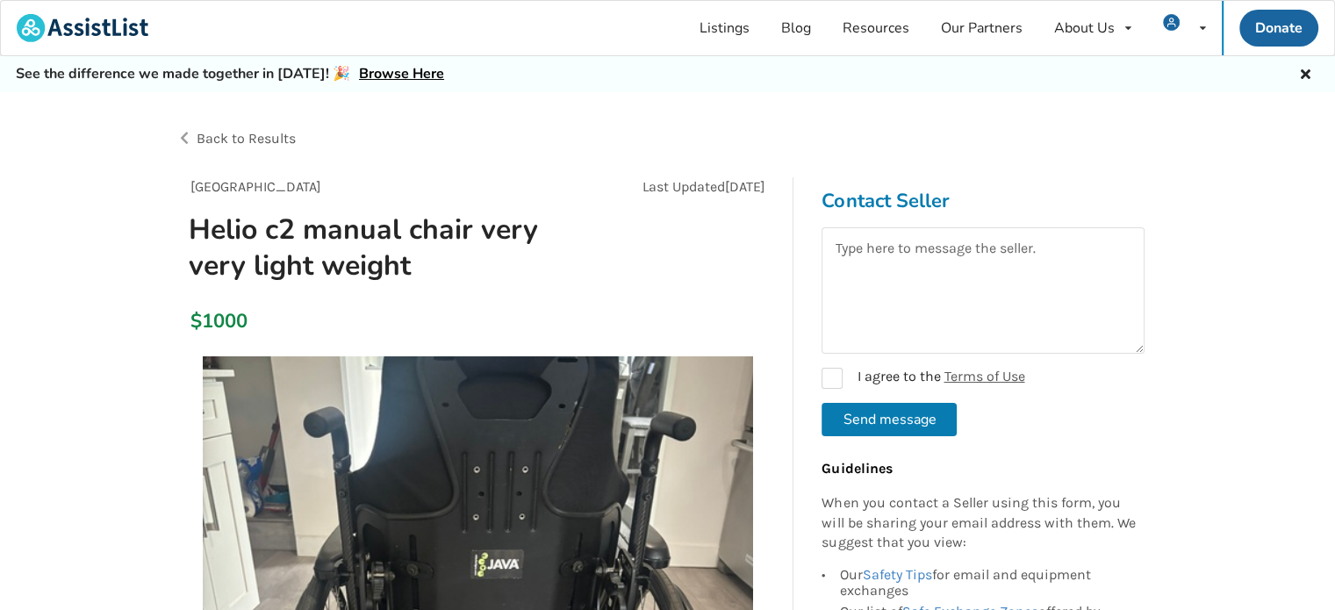
click at [221, 138] on span "Back to Results" at bounding box center [246, 138] width 99 height 17
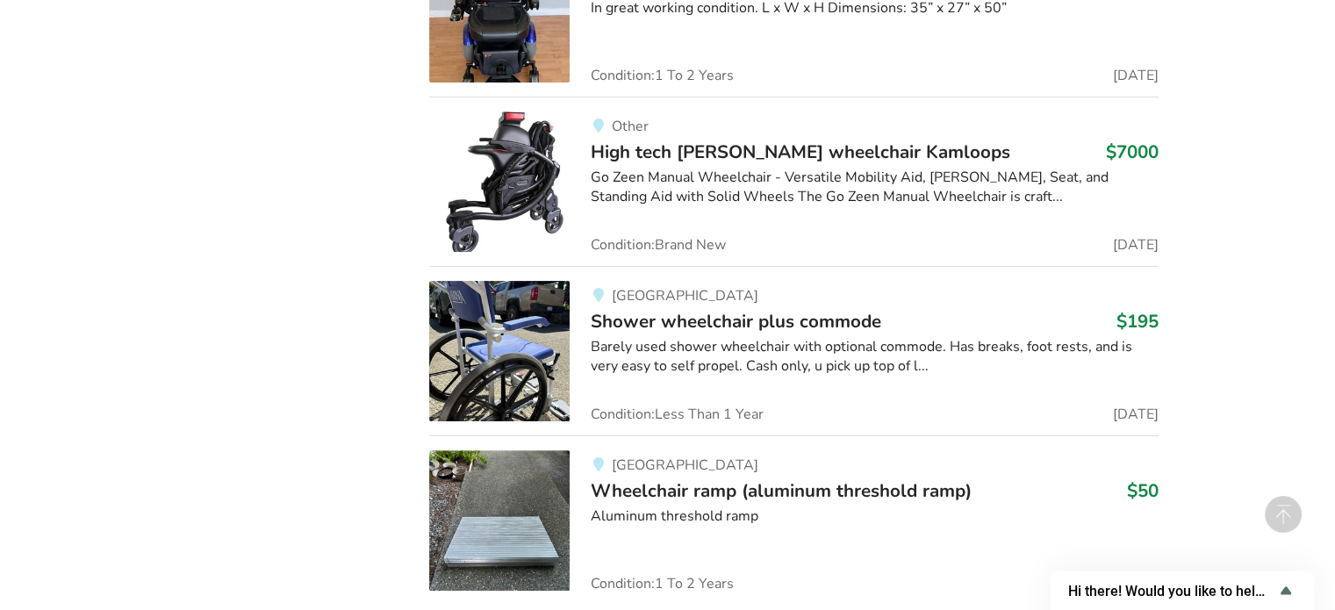
scroll to position [40426, 0]
